Goal: Navigation & Orientation: Understand site structure

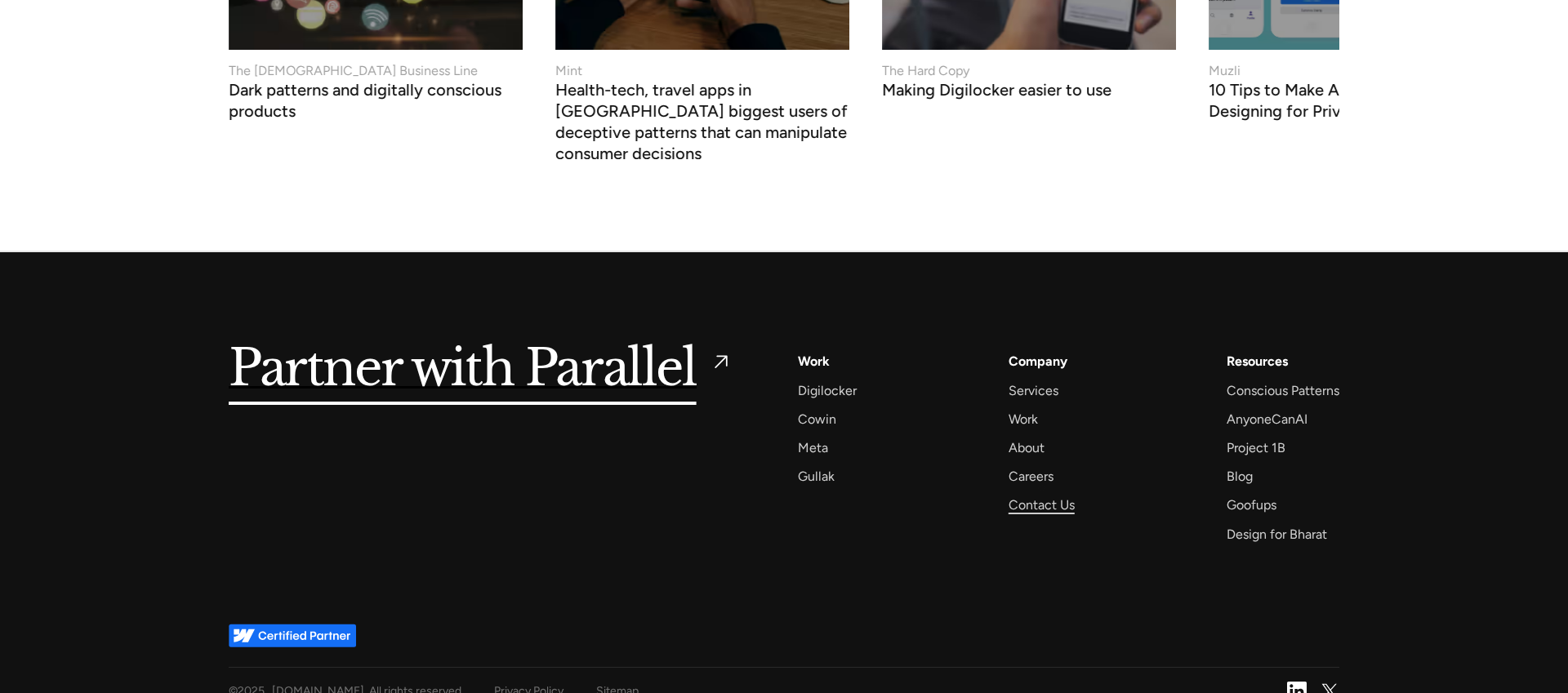
click at [1042, 494] on div "Contact Us" at bounding box center [1041, 505] width 66 height 22
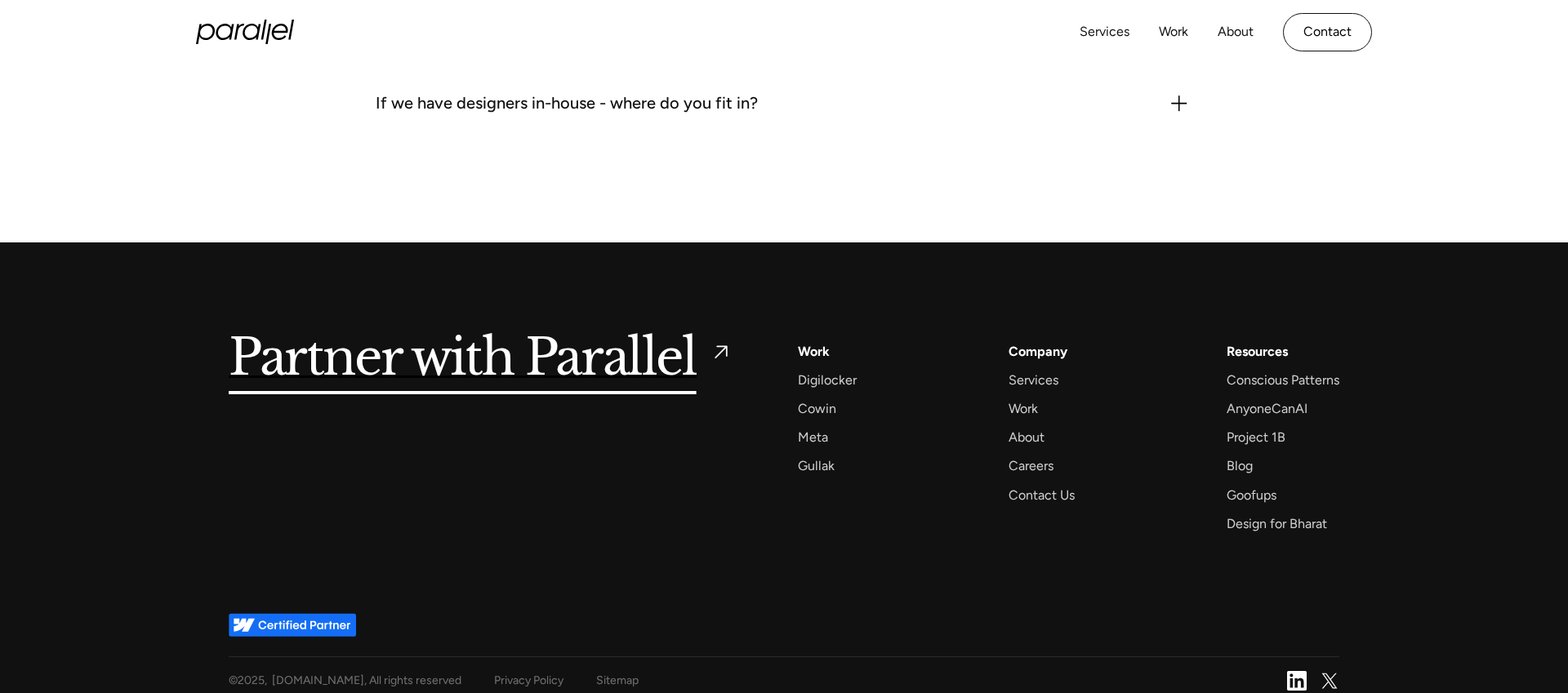
scroll to position [2536, 0]
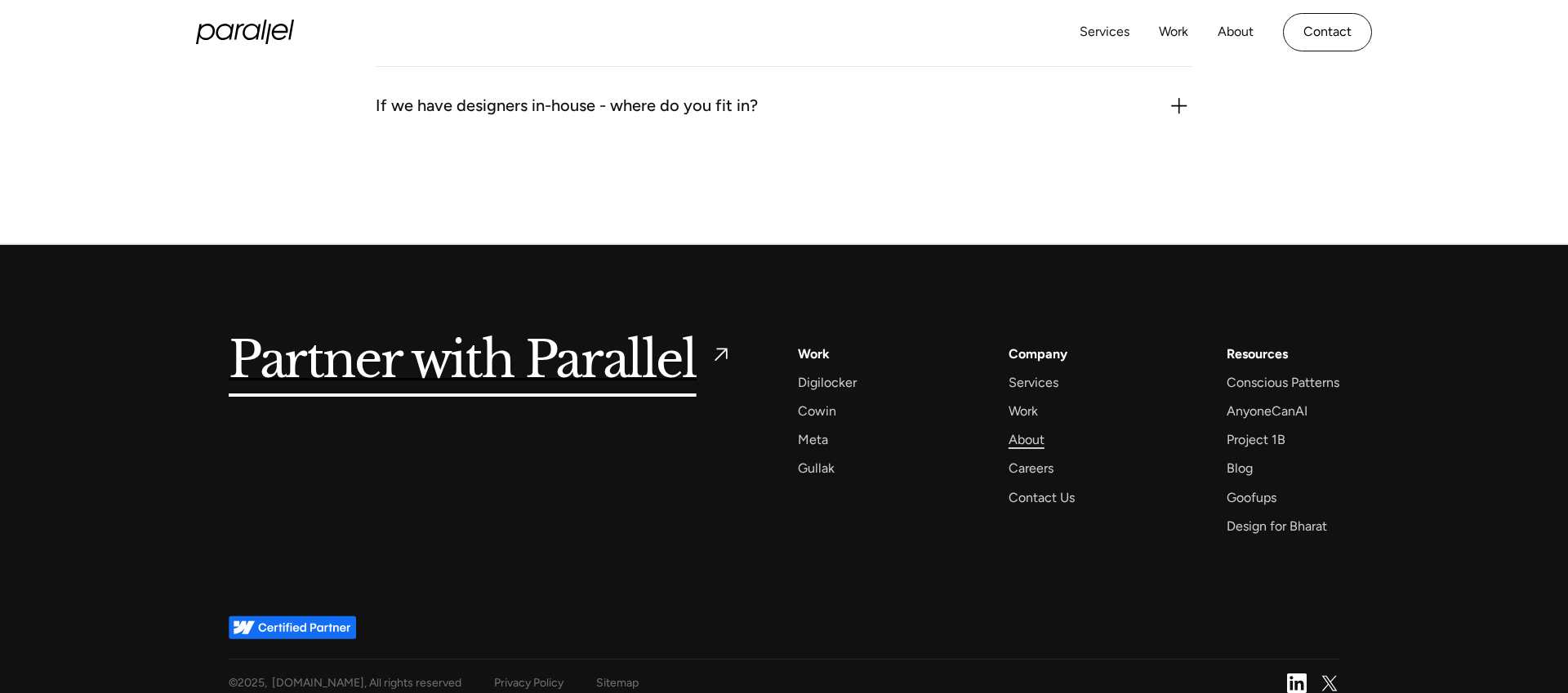
click at [1027, 441] on div "About" at bounding box center [1026, 440] width 36 height 22
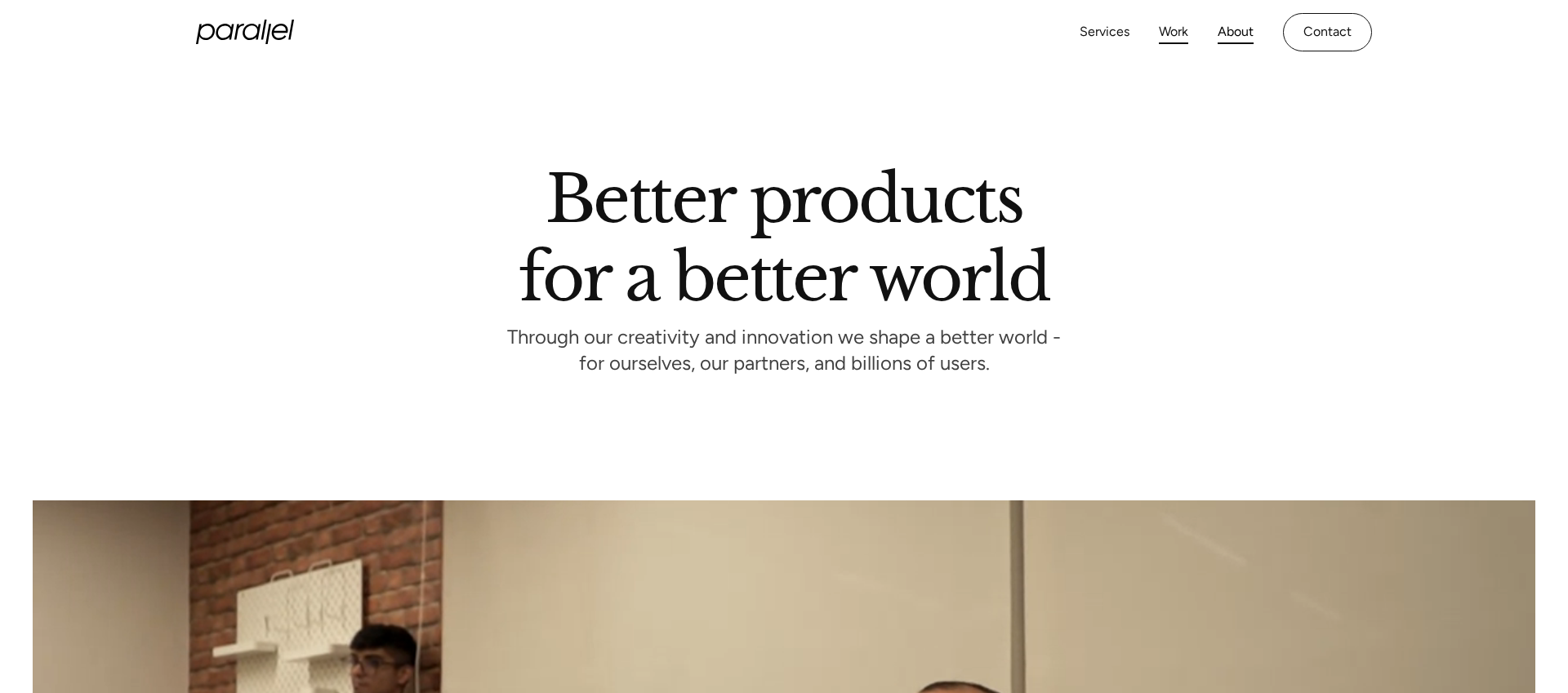
click at [1173, 36] on link "Work" at bounding box center [1173, 32] width 30 height 24
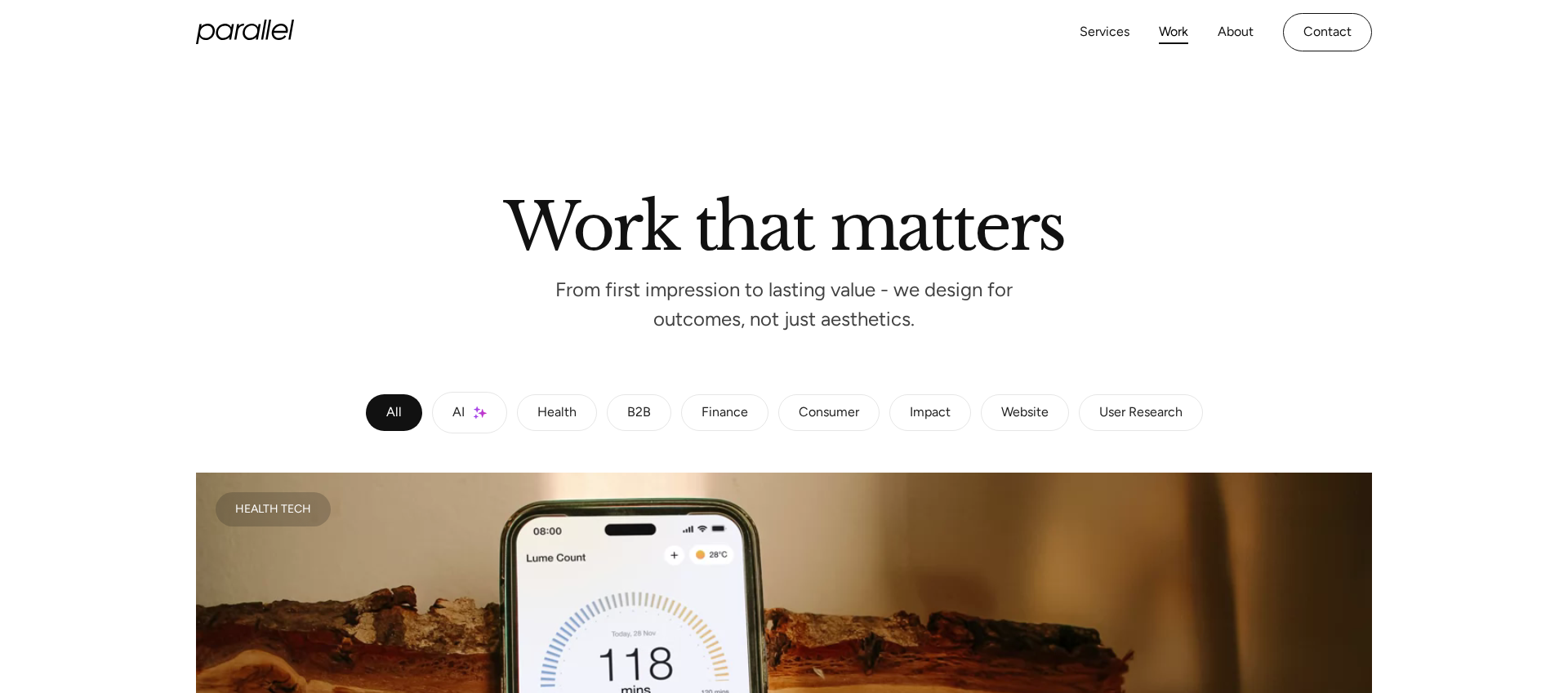
click at [235, 35] on icon "home" at bounding box center [245, 31] width 98 height 24
